Goal: Navigation & Orientation: Find specific page/section

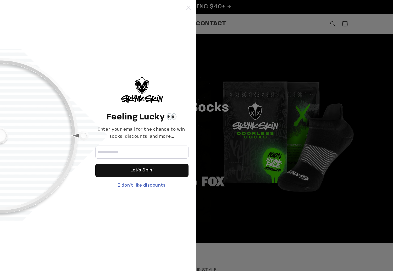
click at [189, 8] on icon at bounding box center [188, 8] width 4 height 4
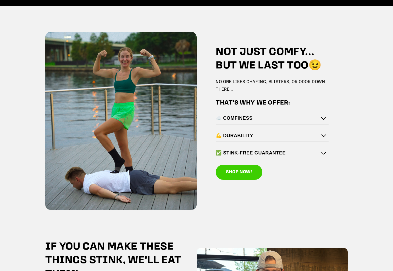
scroll to position [725, 0]
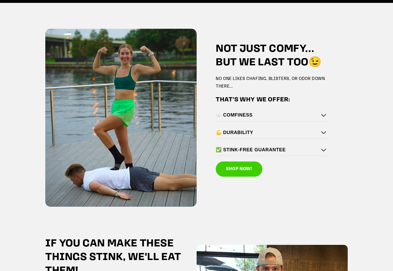
click at [310, 115] on h4 "☁️ COMFINESS" at bounding box center [270, 115] width 110 height 6
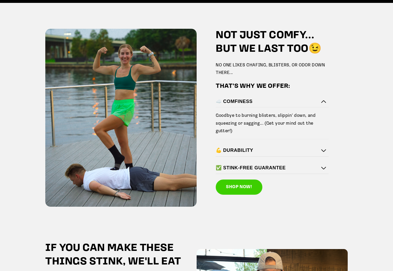
click at [308, 105] on div "☁️ COMFINESS" at bounding box center [271, 102] width 113 height 12
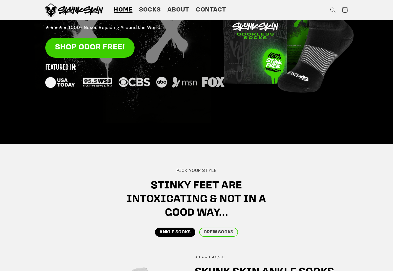
scroll to position [0, 0]
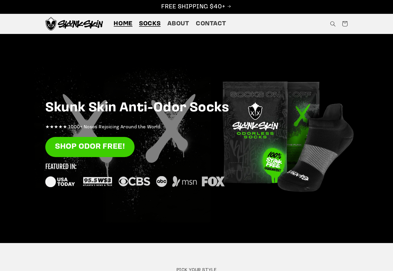
click at [150, 25] on span "Socks" at bounding box center [149, 24] width 21 height 8
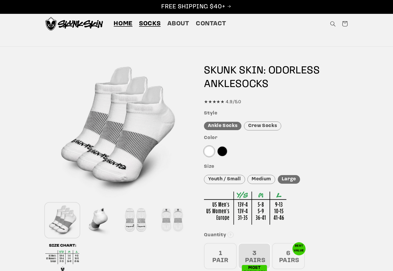
click at [126, 25] on span "Home" at bounding box center [123, 24] width 19 height 8
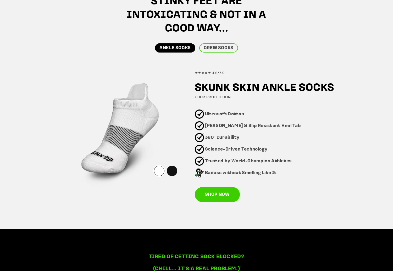
scroll to position [293, 0]
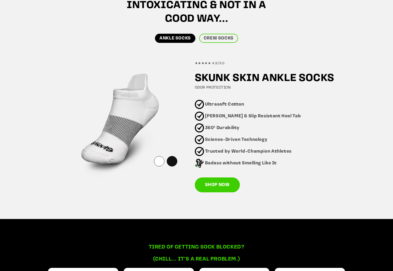
click at [156, 161] on div at bounding box center [159, 161] width 10 height 10
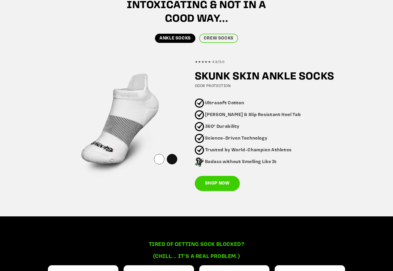
click at [172, 160] on div at bounding box center [172, 159] width 10 height 10
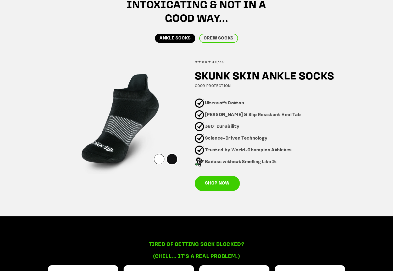
click at [160, 160] on div at bounding box center [159, 159] width 10 height 10
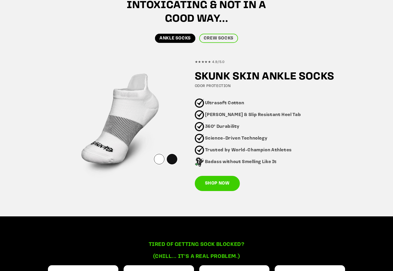
click at [171, 160] on div at bounding box center [172, 159] width 10 height 10
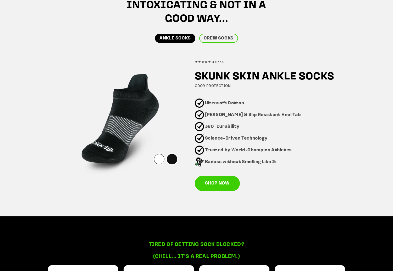
click at [158, 159] on div at bounding box center [159, 159] width 10 height 10
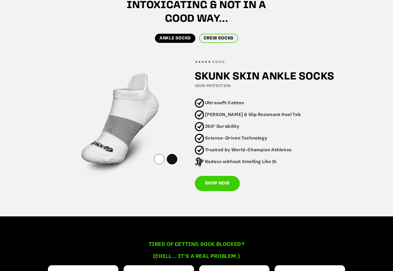
click at [210, 39] on link "CREW SOCKS" at bounding box center [218, 38] width 39 height 9
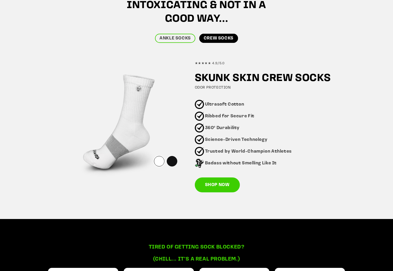
click at [157, 161] on div at bounding box center [159, 161] width 10 height 10
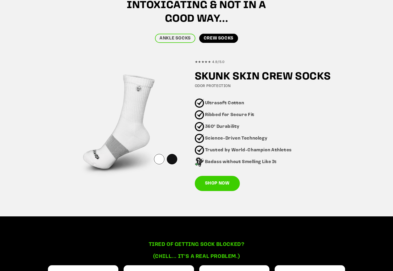
click at [170, 162] on div at bounding box center [172, 159] width 10 height 10
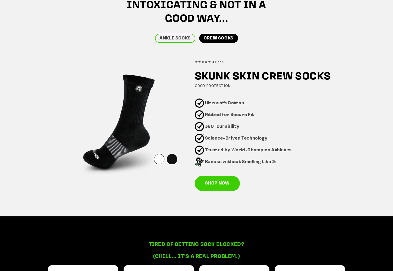
click at [157, 162] on div at bounding box center [159, 159] width 10 height 10
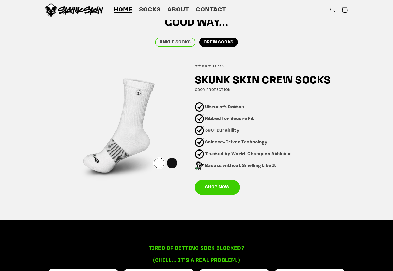
scroll to position [0, 0]
